Goal: Book appointment/travel/reservation

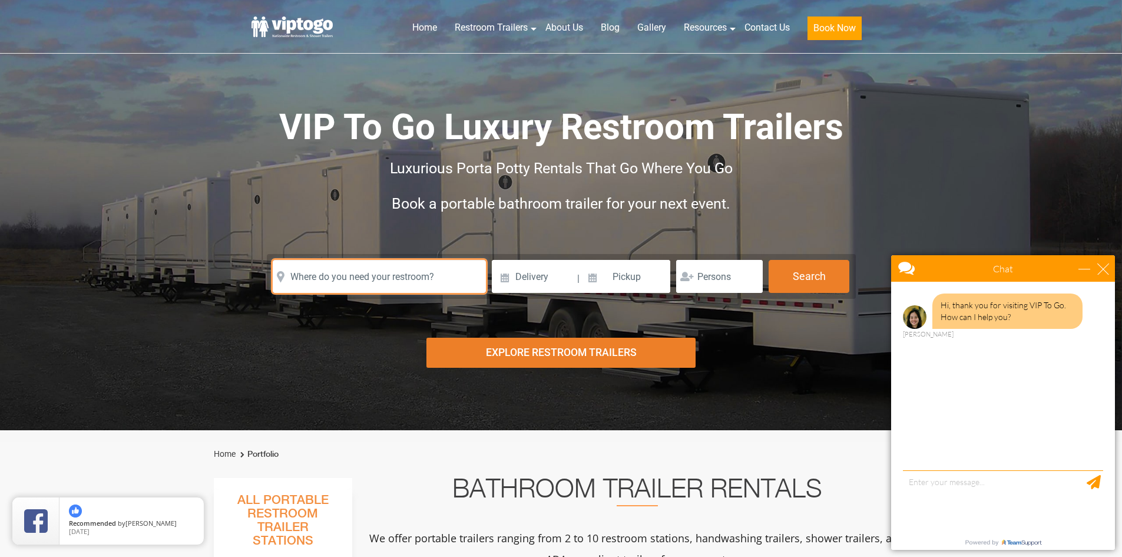
click at [386, 276] on input "text" at bounding box center [379, 276] width 213 height 33
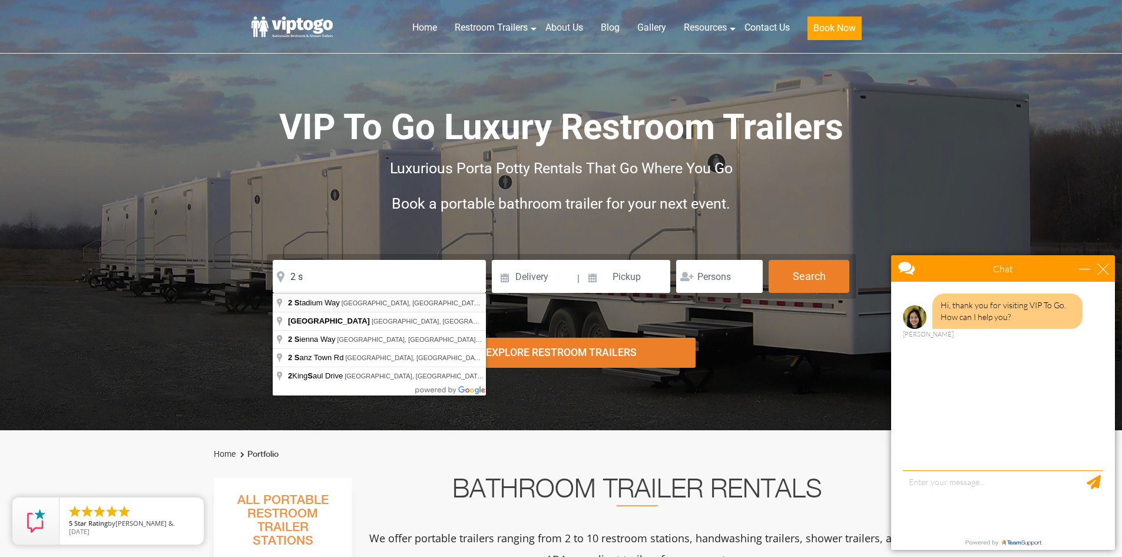
type input "2 Stadium Way, Lakewood, NJ, USA"
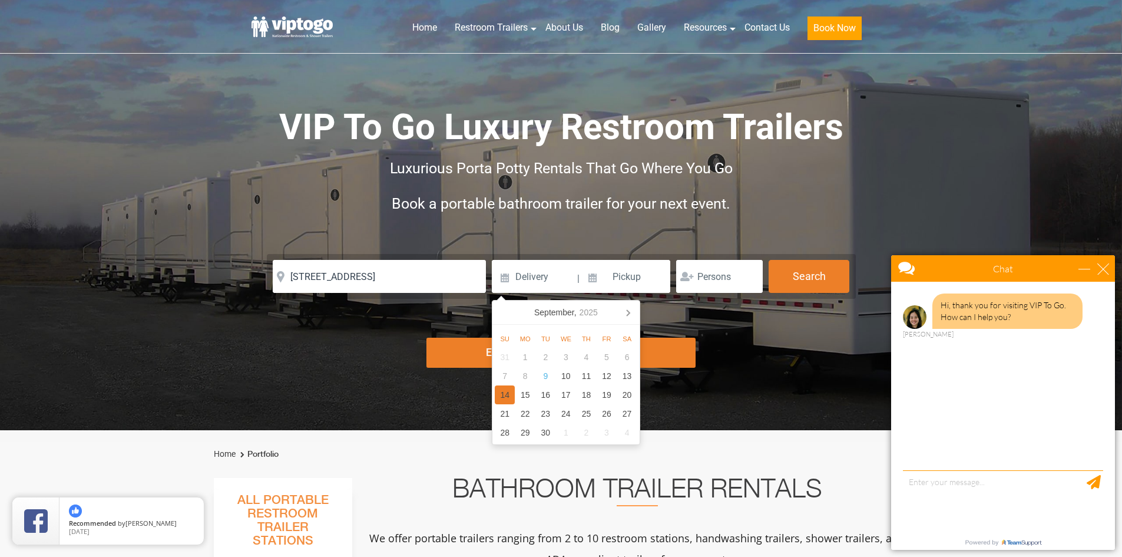
click at [503, 392] on div "14" at bounding box center [505, 394] width 21 height 19
type input "09/14/2025"
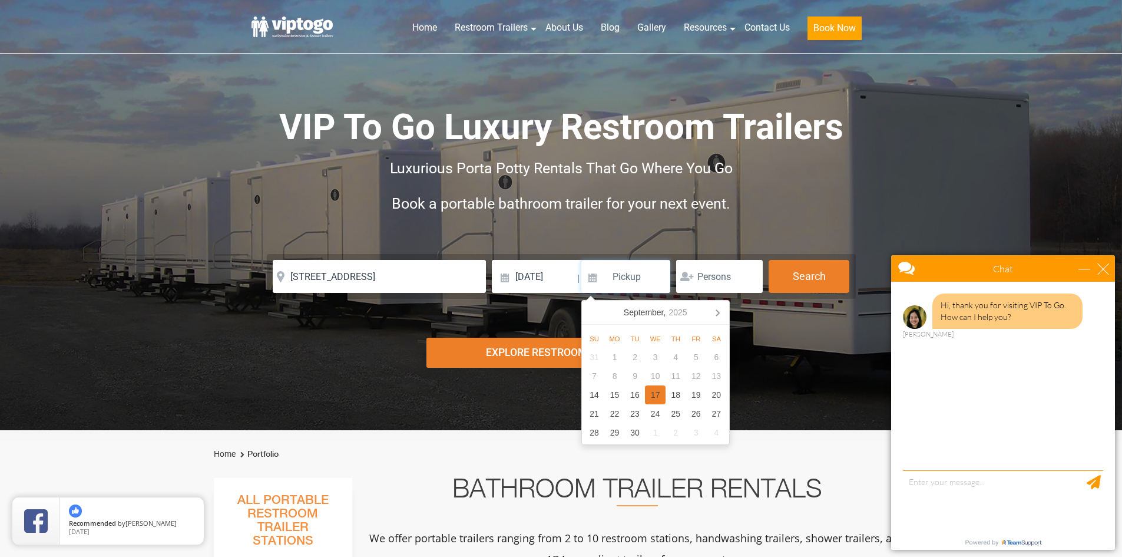
click at [663, 395] on div "17" at bounding box center [655, 394] width 21 height 19
type input "09/17/2025"
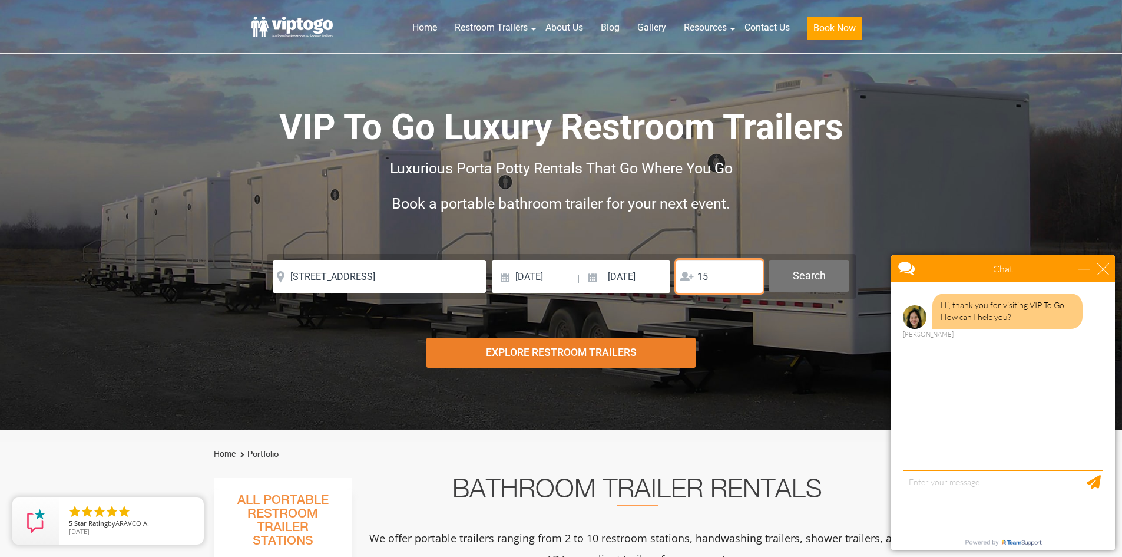
type input "15"
click at [812, 272] on button "Search" at bounding box center [809, 276] width 81 height 32
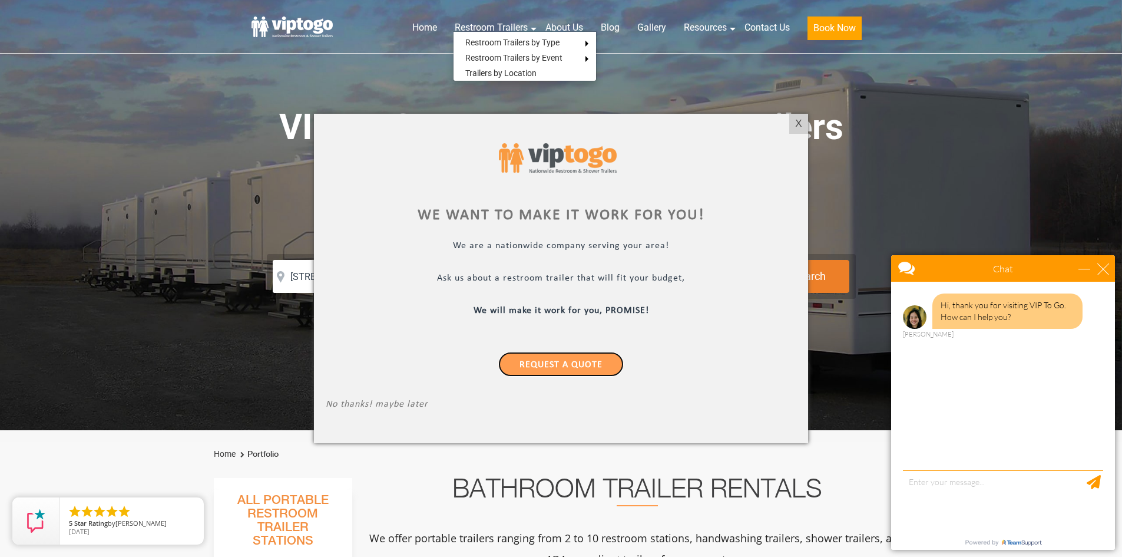
click at [577, 362] on link "Request a Quote" at bounding box center [560, 364] width 125 height 25
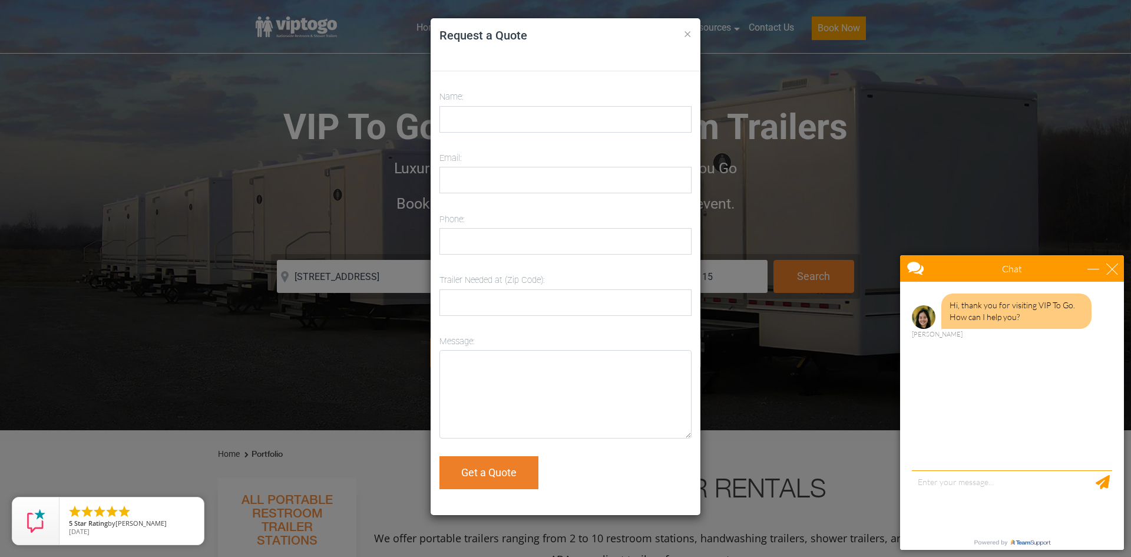
click at [686, 31] on button "×" at bounding box center [688, 33] width 8 height 14
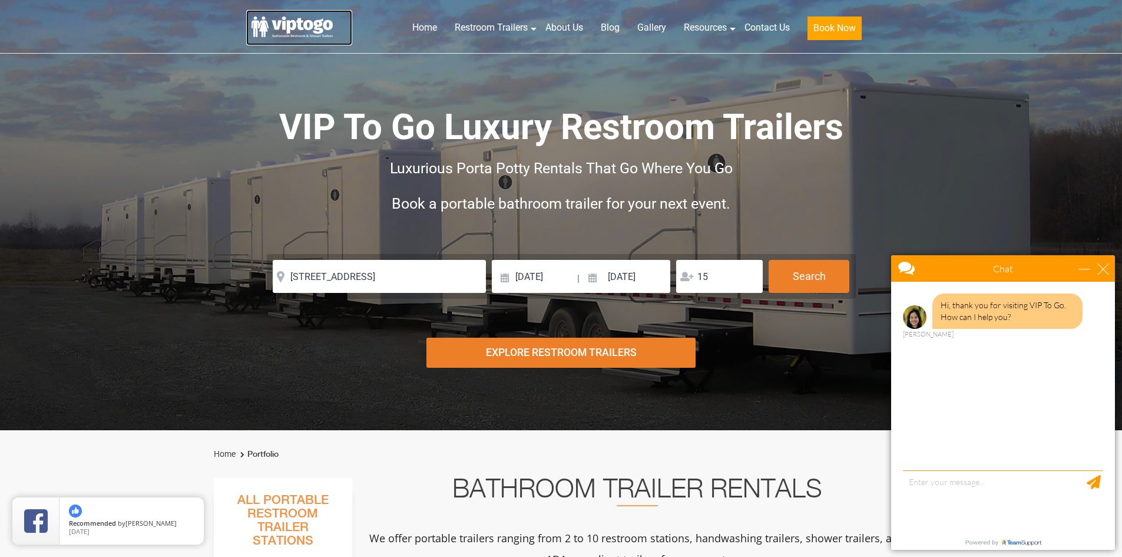
click at [296, 28] on link at bounding box center [299, 27] width 106 height 35
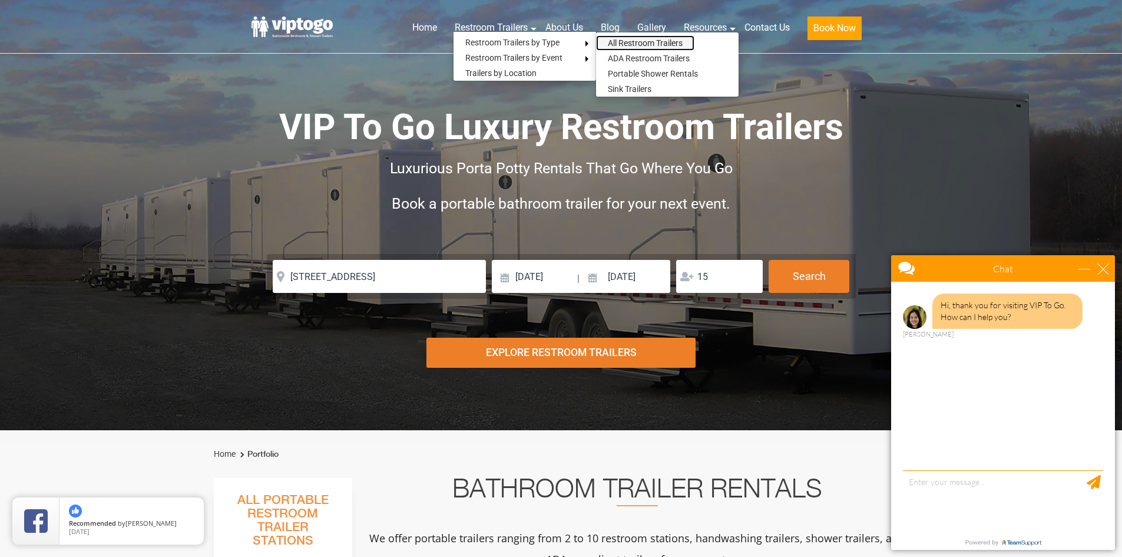
click at [635, 44] on link "All Restroom Trailers" at bounding box center [645, 42] width 98 height 15
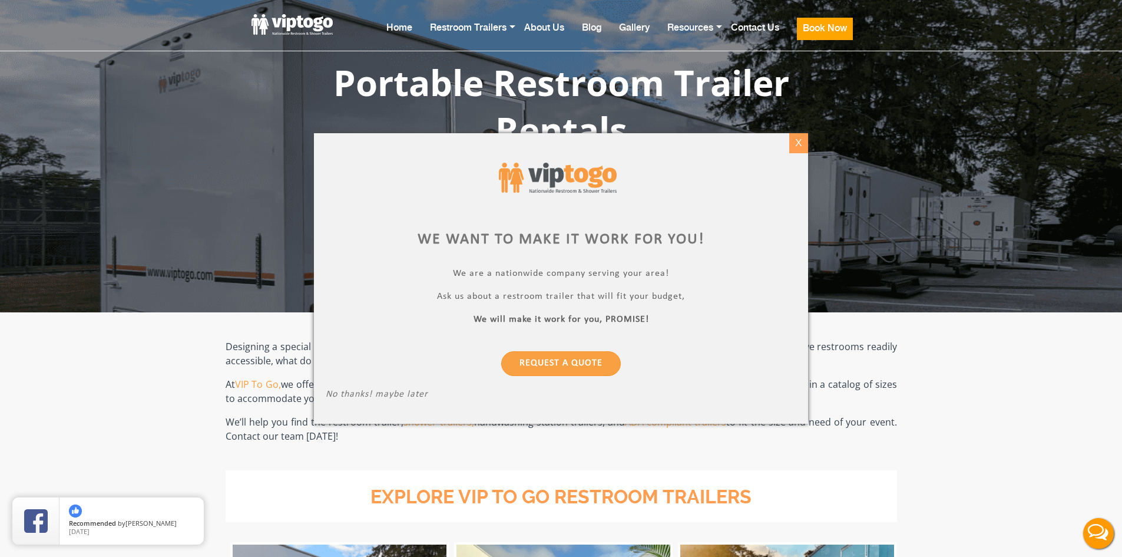
click at [792, 143] on div "X" at bounding box center [798, 143] width 18 height 20
